Goal: Contribute content: Contribute content

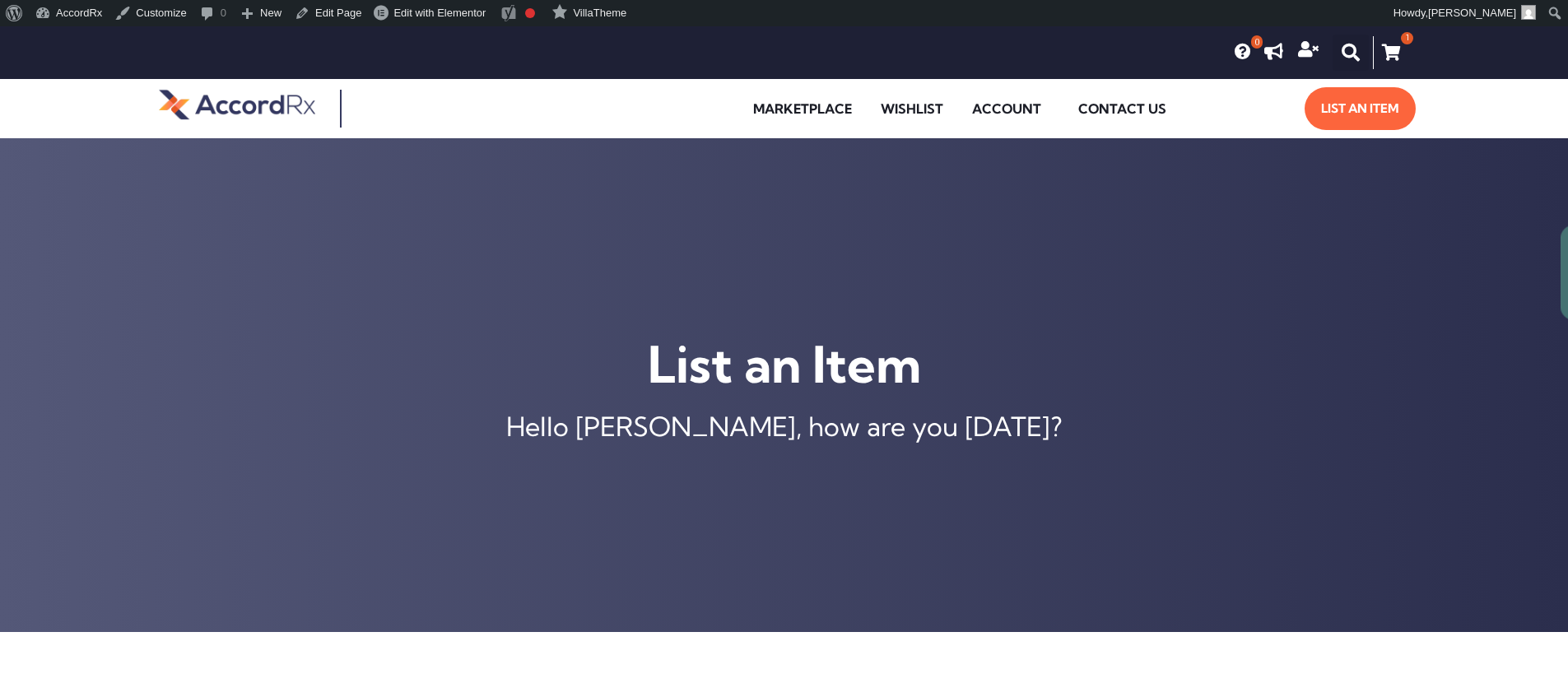
type input "[MEDICAL_DATA] ER 105 MG TABLET"
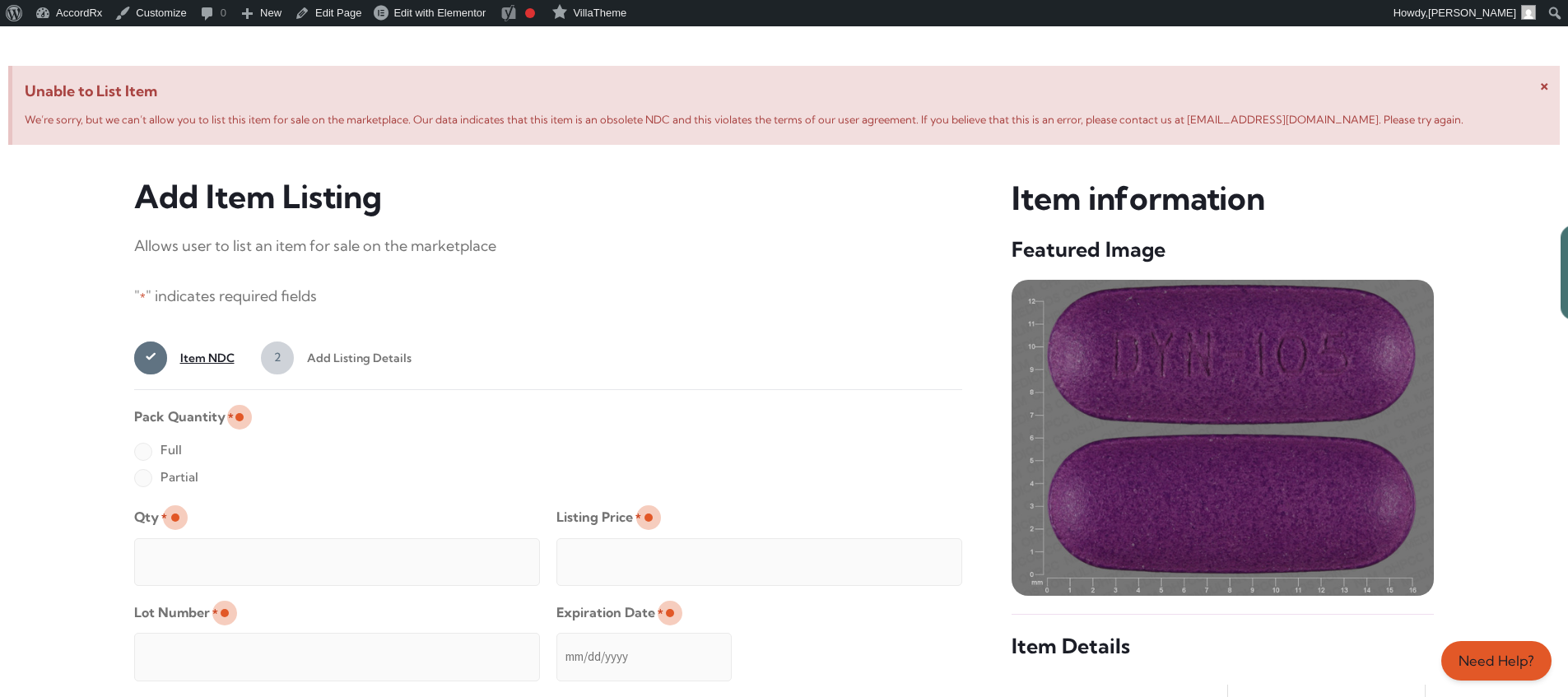
scroll to position [632, 0]
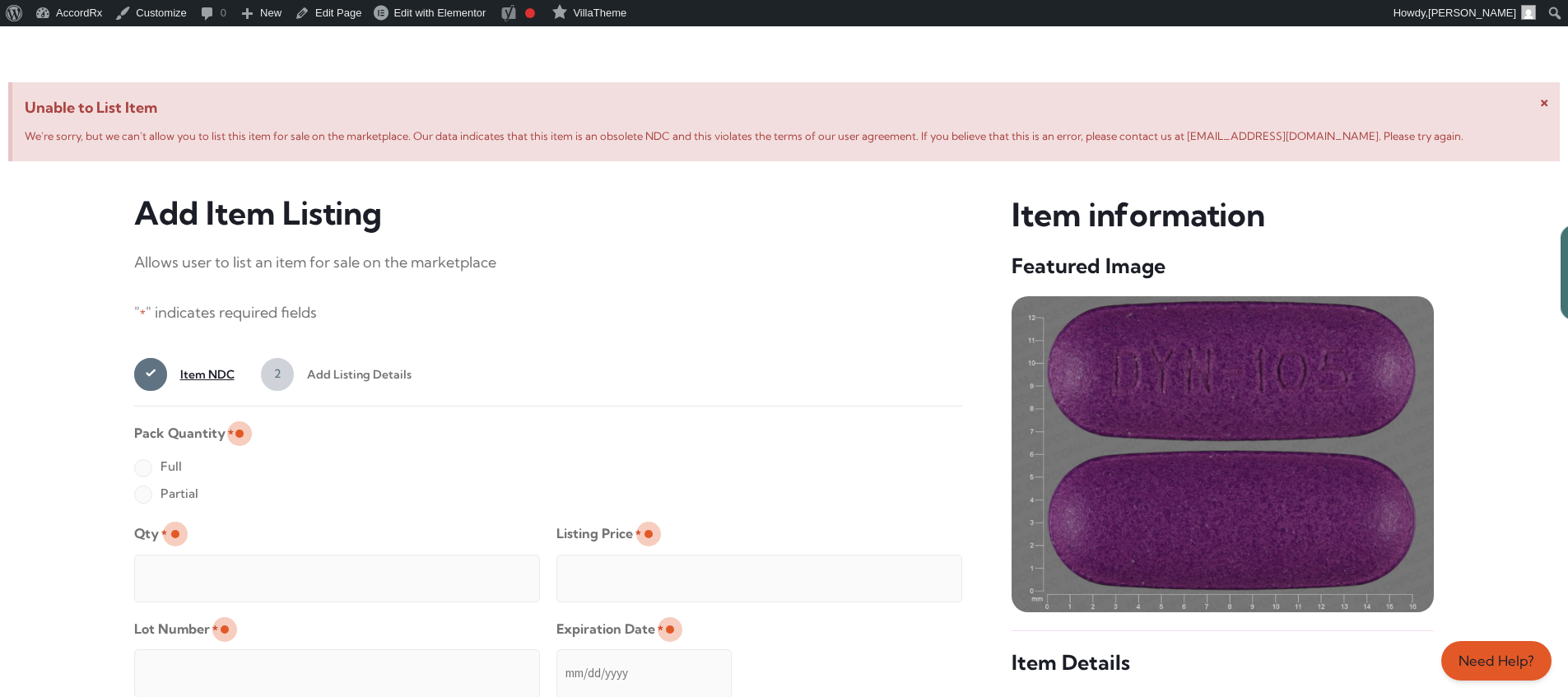
click at [142, 469] on label "Full" at bounding box center [159, 466] width 48 height 27
click at [0, 0] on input "Full" at bounding box center [0, 0] width 0 height 0
click at [196, 559] on input "Qty *" at bounding box center [338, 579] width 406 height 48
type input "2"
click at [916, 574] on input "Listing Price *" at bounding box center [759, 579] width 406 height 48
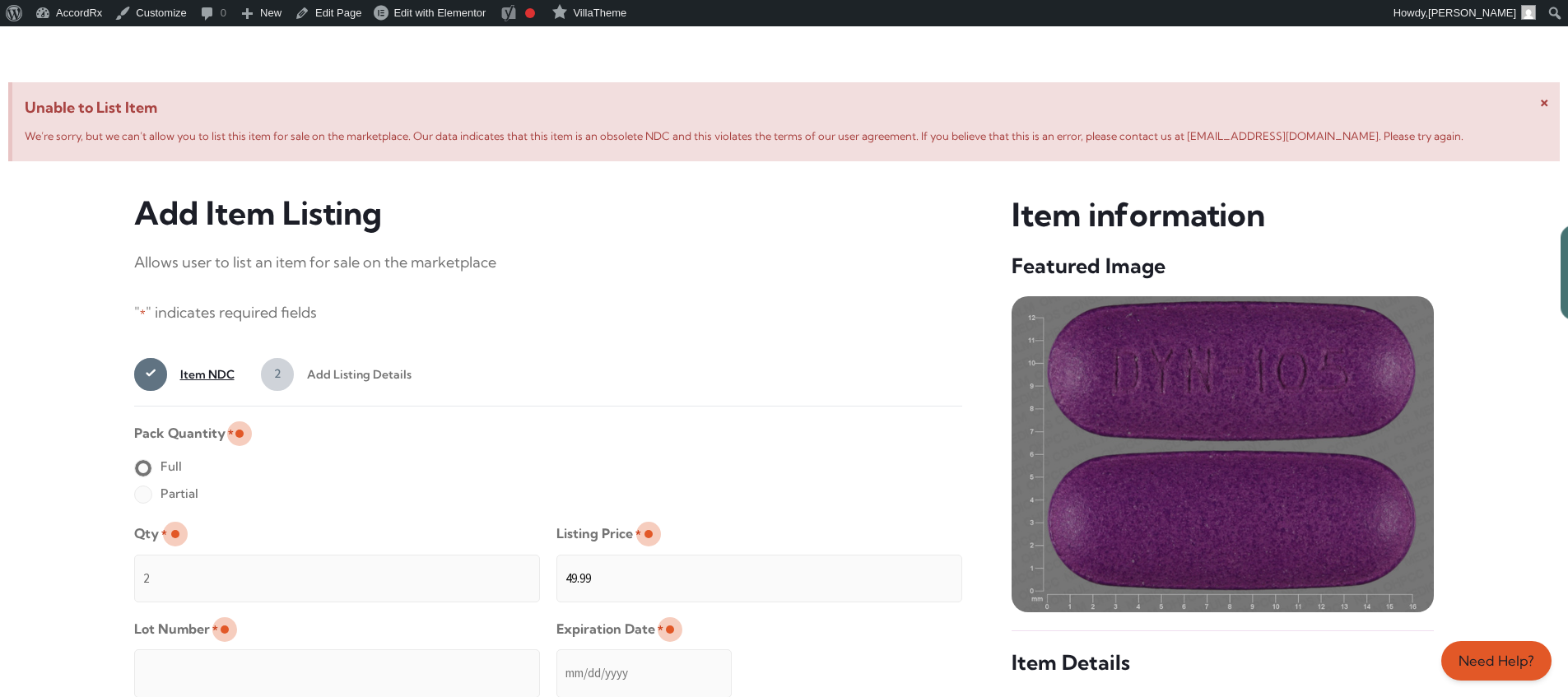
type input "49.99"
click at [444, 661] on input "Lot Number *" at bounding box center [338, 673] width 406 height 48
type input "TEST23456"
click at [557, 657] on input "Expiration Date *" at bounding box center [643, 673] width 176 height 48
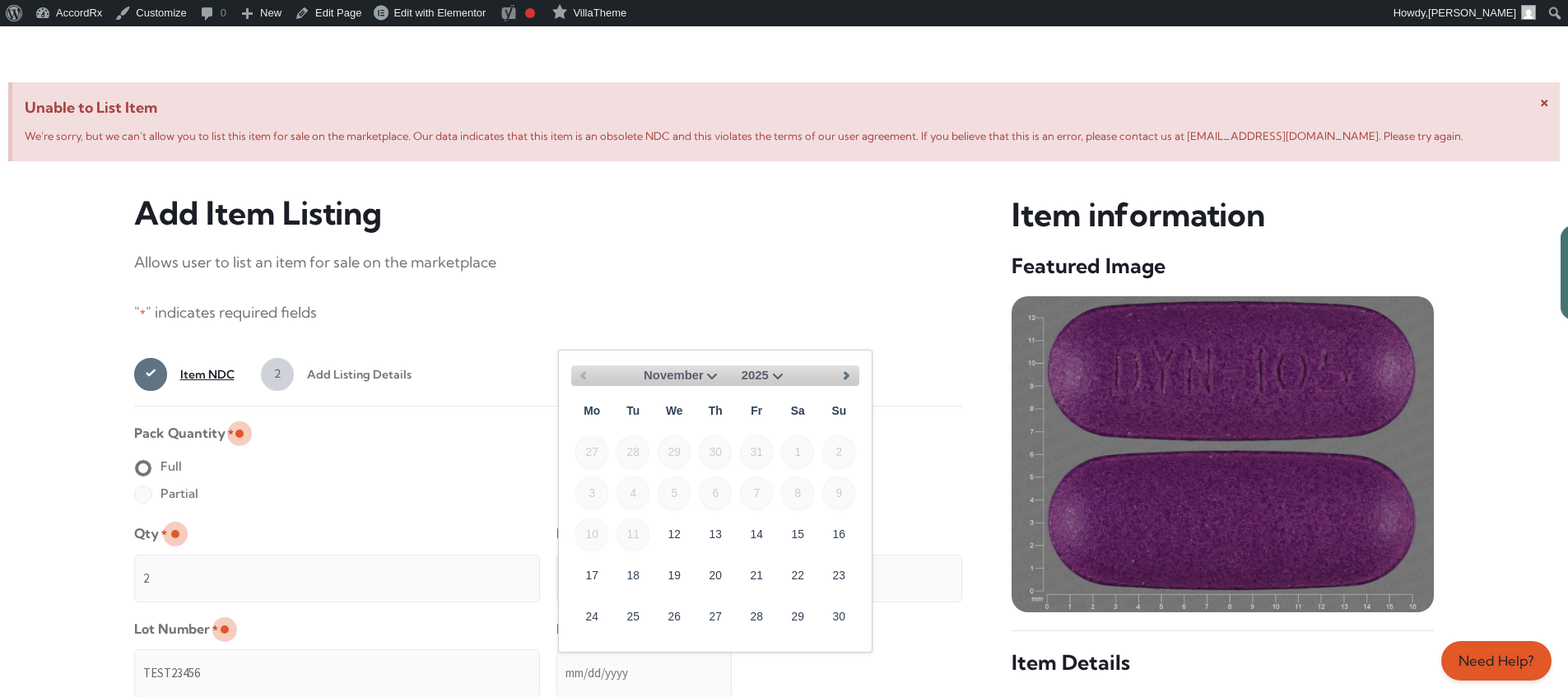
click at [710, 373] on select "November December" at bounding box center [682, 376] width 78 height 21
click at [640, 609] on link "30" at bounding box center [633, 615] width 33 height 33
type input "[DATE]"
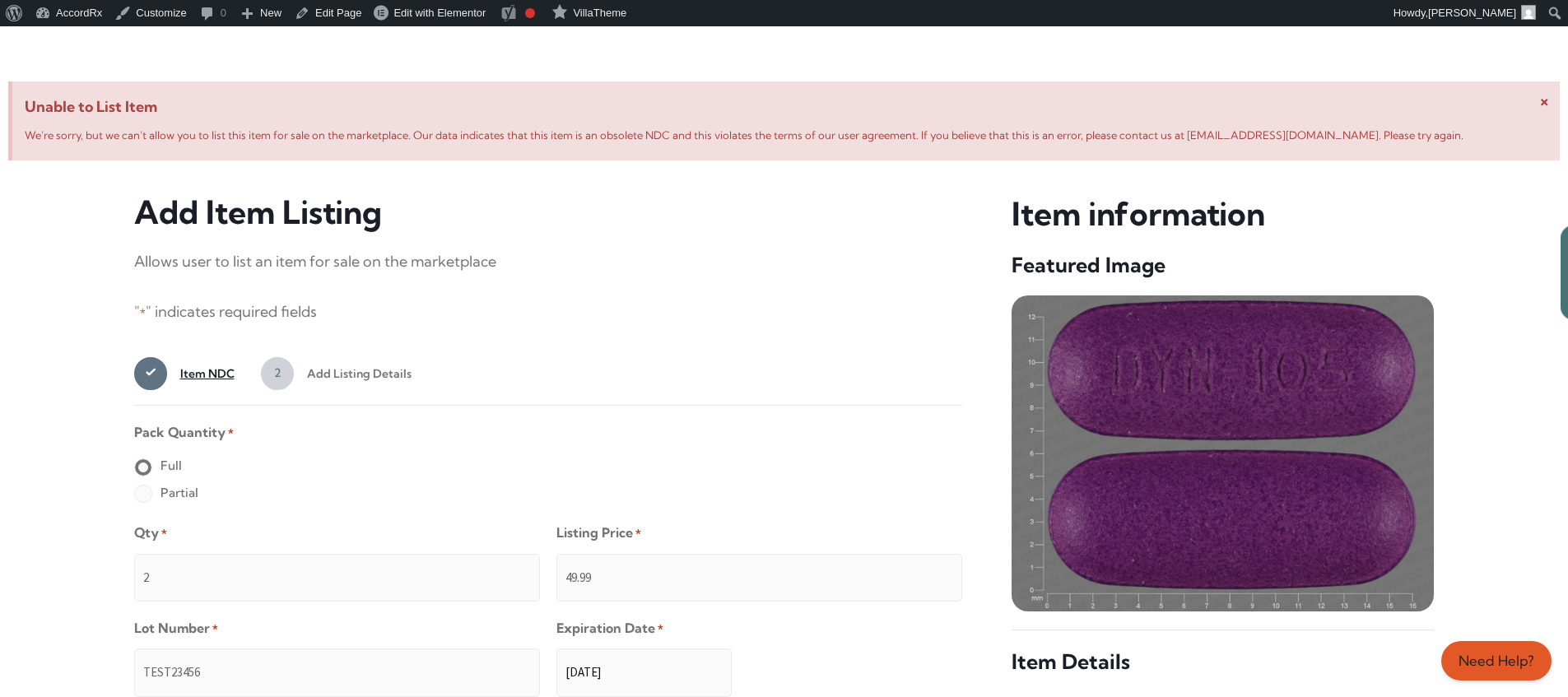
scroll to position [1314, 0]
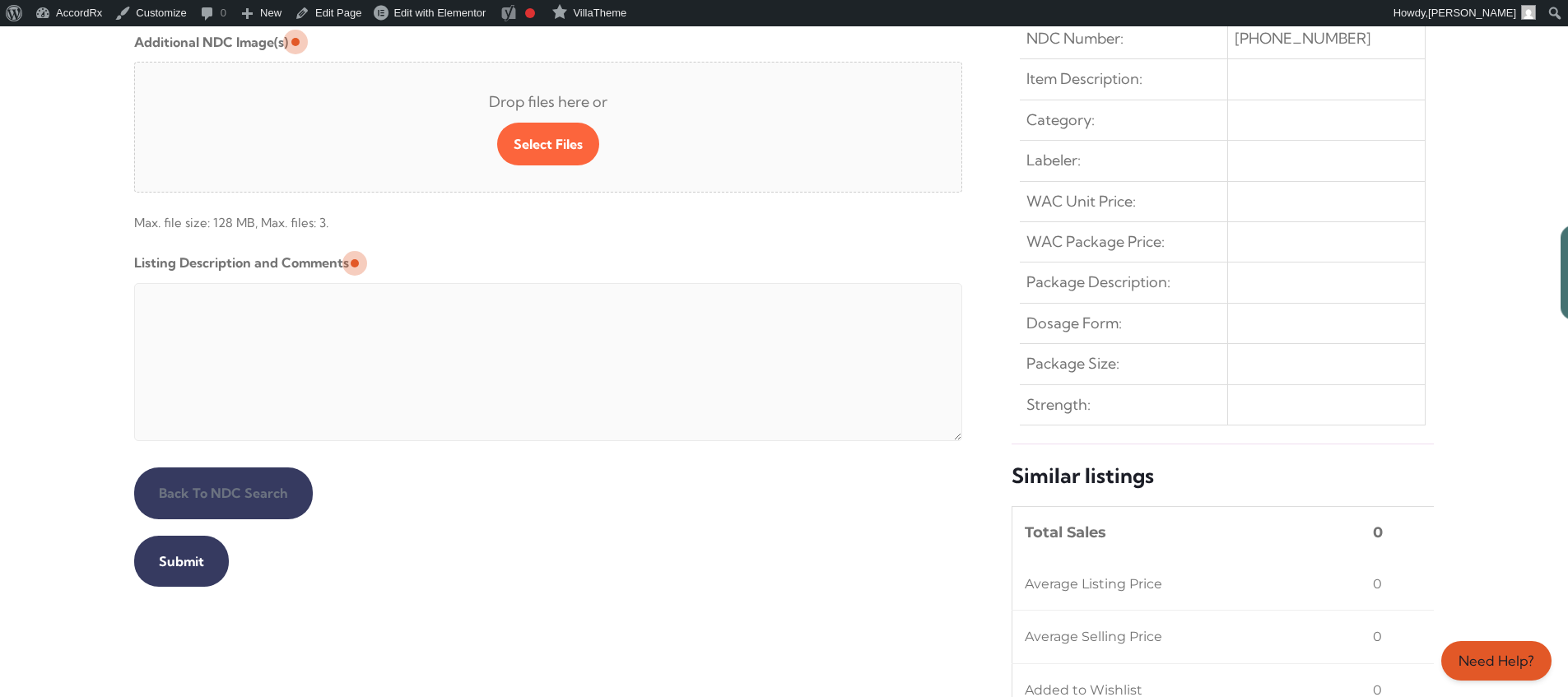
click at [533, 287] on textarea "Listing Description and Comments" at bounding box center [548, 361] width 829 height 158
type textarea "Automated Testing - list comment from [MEDICAL_DATA][DOMAIN_NAME]"
click at [178, 561] on input "Submit" at bounding box center [182, 561] width 94 height 51
